Goal: Entertainment & Leisure: Consume media (video, audio)

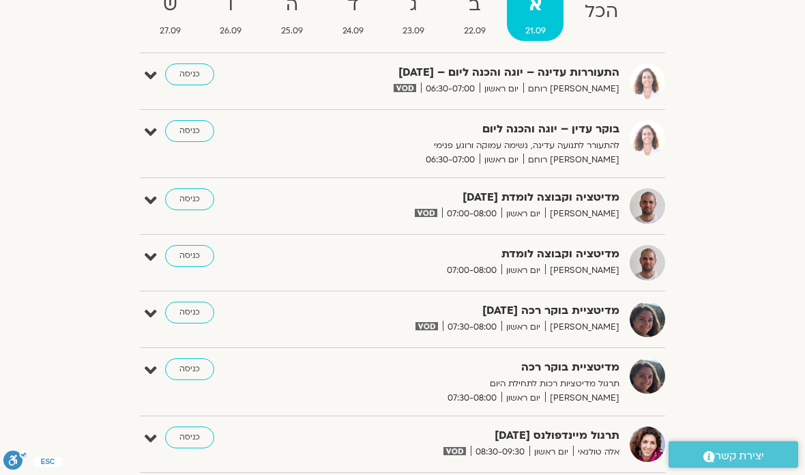
scroll to position [164, 0]
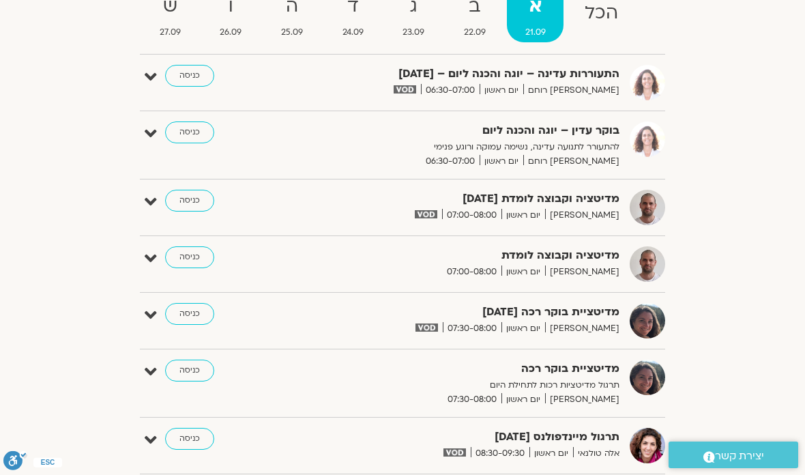
click at [190, 202] on link "כניסה" at bounding box center [189, 201] width 49 height 22
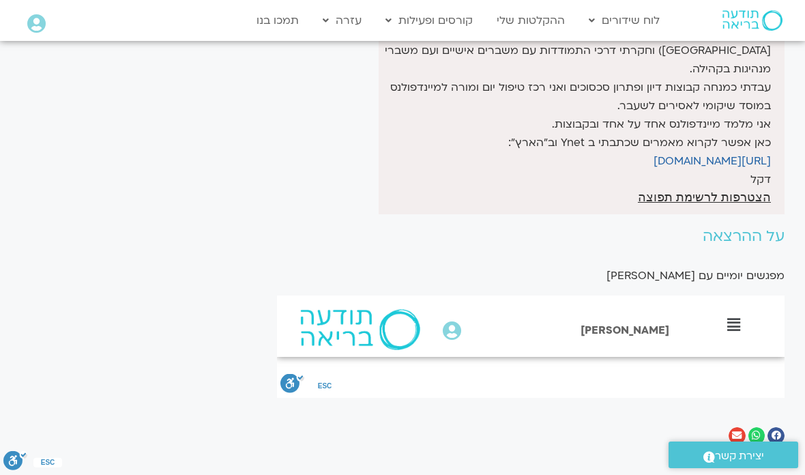
scroll to position [628, 0]
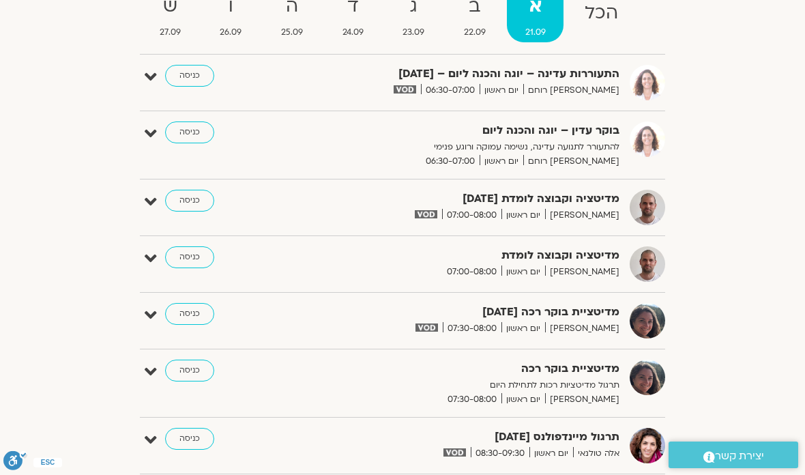
click at [187, 199] on link "כניסה" at bounding box center [189, 201] width 49 height 22
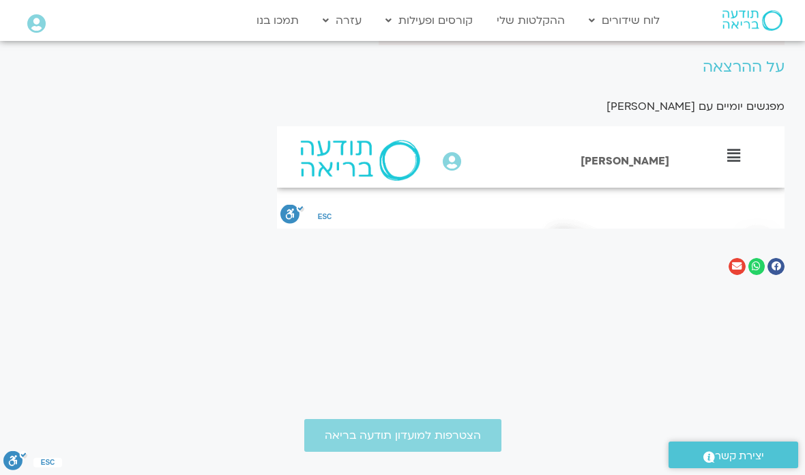
scroll to position [678, 0]
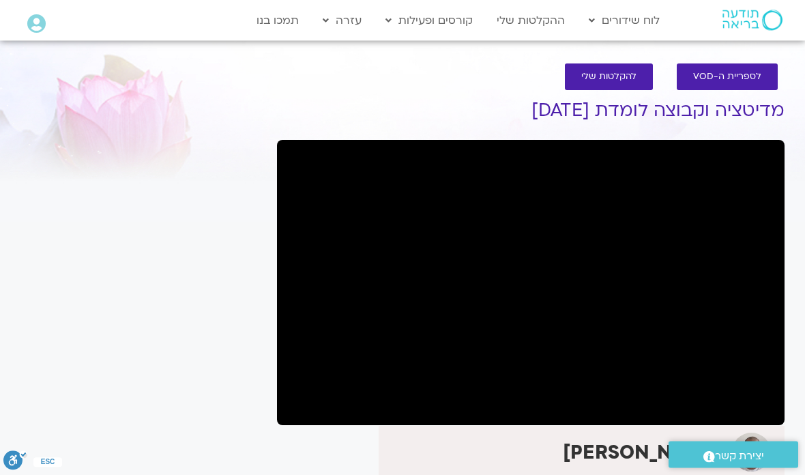
scroll to position [0, 0]
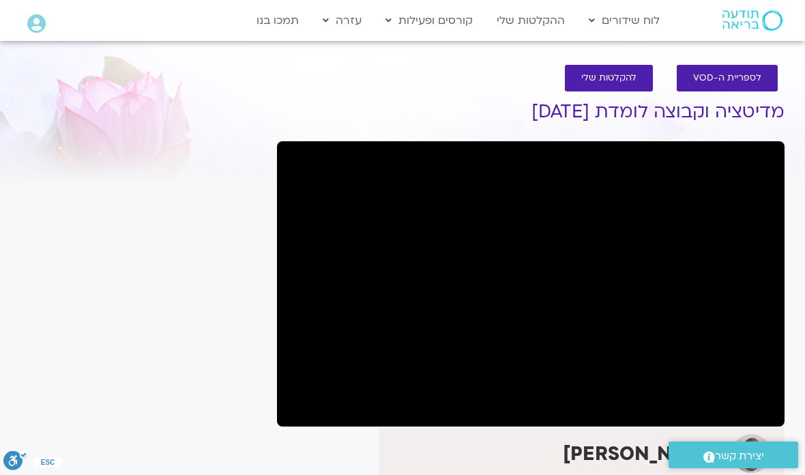
click at [5, 470] on button ".a fill:#FFF; ESC" at bounding box center [15, 463] width 24 height 25
